Goal: Transaction & Acquisition: Purchase product/service

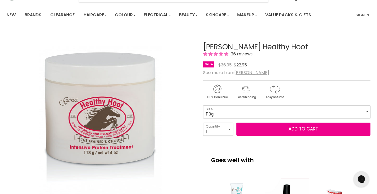
click at [274, 111] on select "28g 113g" at bounding box center [286, 111] width 167 height 13
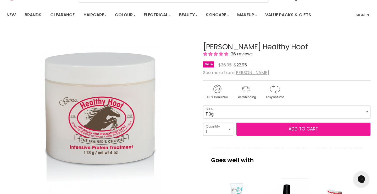
click at [271, 132] on button "Add to cart" at bounding box center [304, 128] width 134 height 13
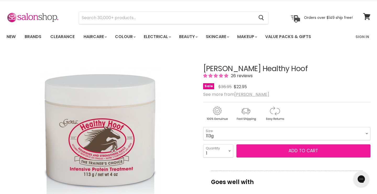
scroll to position [13, 0]
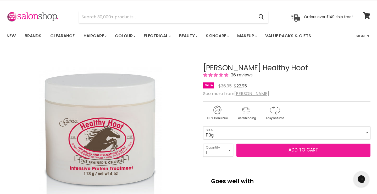
click at [271, 151] on button "Add to cart" at bounding box center [304, 149] width 134 height 13
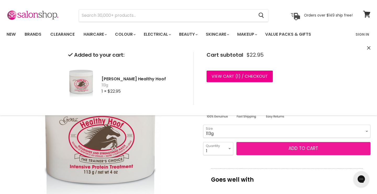
scroll to position [15, 0]
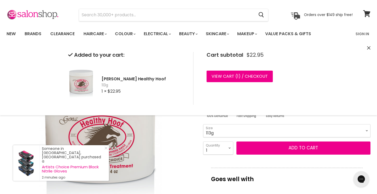
click at [252, 67] on div "Cart subtotal $22.95 View cart ( 1 ) / Checkout Checkout" at bounding box center [251, 78] width 116 height 53
click at [252, 76] on link "View cart ( 1 ) / Checkout" at bounding box center [240, 76] width 66 height 12
